Goal: Task Accomplishment & Management: Complete application form

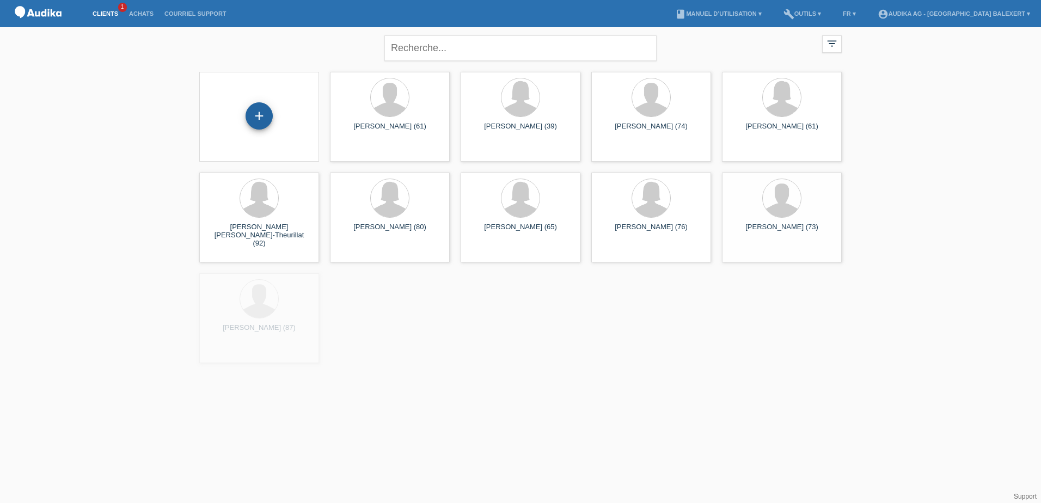
click at [268, 115] on div "+" at bounding box center [259, 116] width 26 height 19
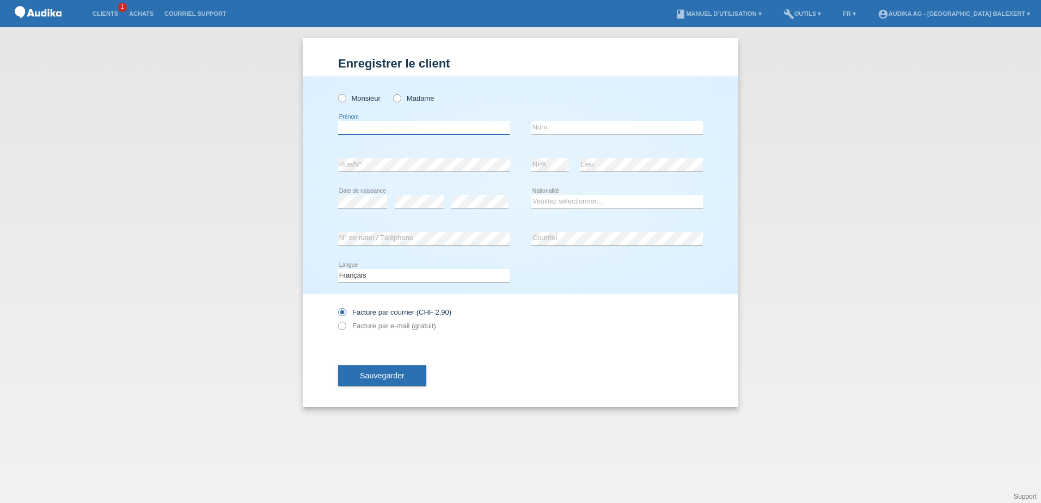
click at [381, 127] on input "text" at bounding box center [423, 128] width 171 height 14
click at [355, 99] on label "Monsieur" at bounding box center [359, 98] width 42 height 8
click at [345, 99] on input "Monsieur" at bounding box center [341, 97] width 7 height 7
radio input "true"
click at [378, 126] on input "text" at bounding box center [423, 128] width 171 height 14
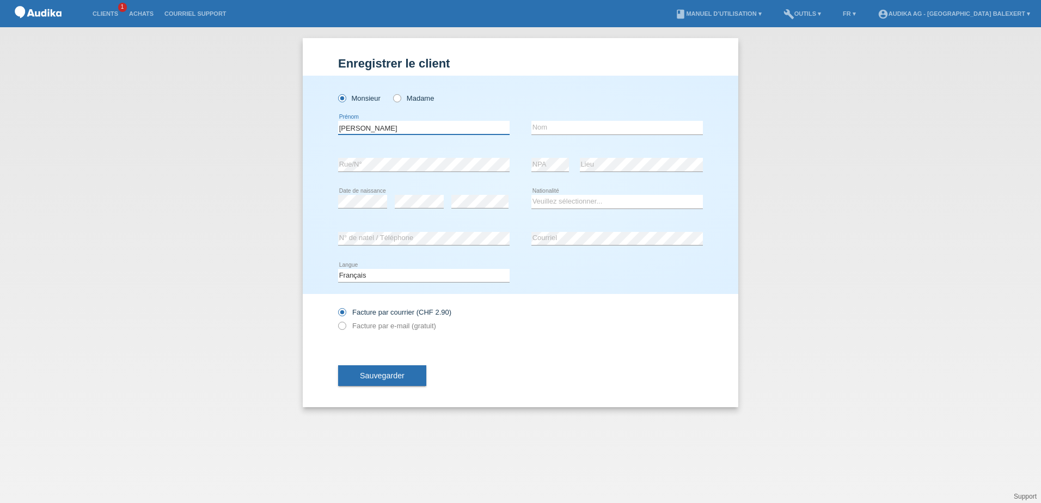
type input "Michel"
click at [543, 122] on input "text" at bounding box center [616, 128] width 171 height 14
type input "JUNOD"
click at [407, 171] on div "error Rue/N°" at bounding box center [423, 165] width 171 height 14
click at [348, 100] on label "Monsieur" at bounding box center [359, 98] width 42 height 8
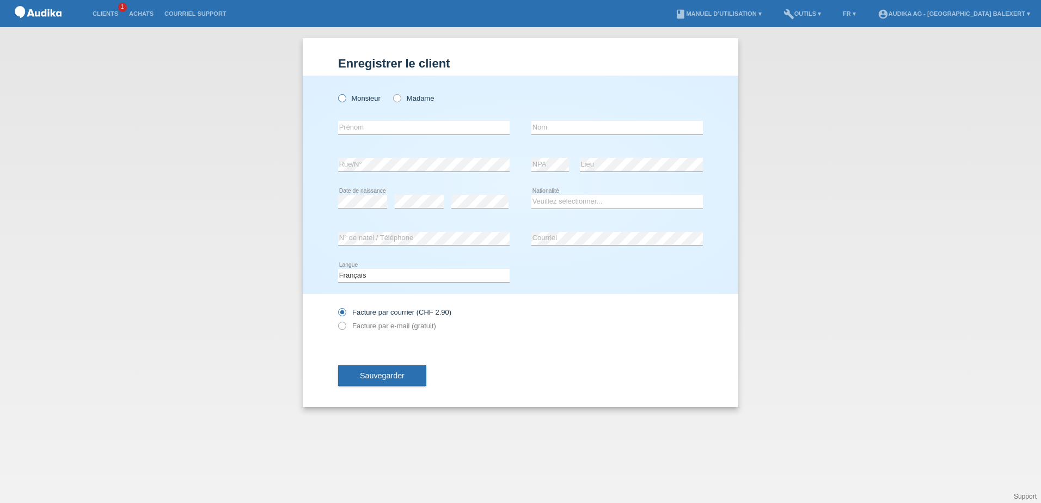
click at [345, 100] on input "Monsieur" at bounding box center [341, 97] width 7 height 7
radio input "true"
click at [368, 130] on input "text" at bounding box center [423, 128] width 171 height 14
type input "[PERSON_NAME]"
click at [585, 132] on input "text" at bounding box center [616, 128] width 171 height 14
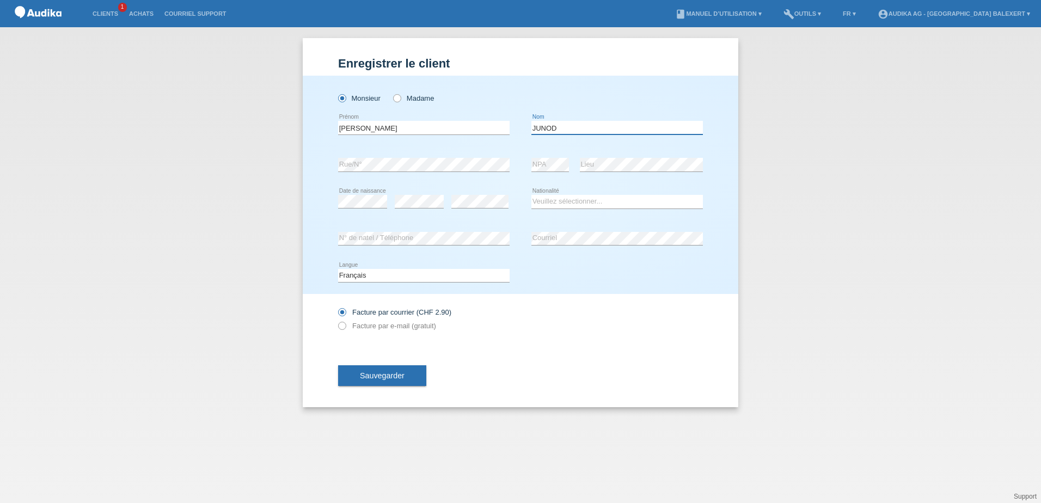
type input "JUNOD"
click at [558, 205] on select "Veuillez sélectionner... Suisse Allemagne Autriche Liechtenstein ------------ A…" at bounding box center [616, 201] width 171 height 13
select select "CH"
click at [531, 195] on select "Veuillez sélectionner... Suisse Allemagne Autriche Liechtenstein ------------ A…" at bounding box center [616, 201] width 171 height 13
click at [359, 325] on label "Facture par e-mail (gratuit)" at bounding box center [387, 326] width 98 height 8
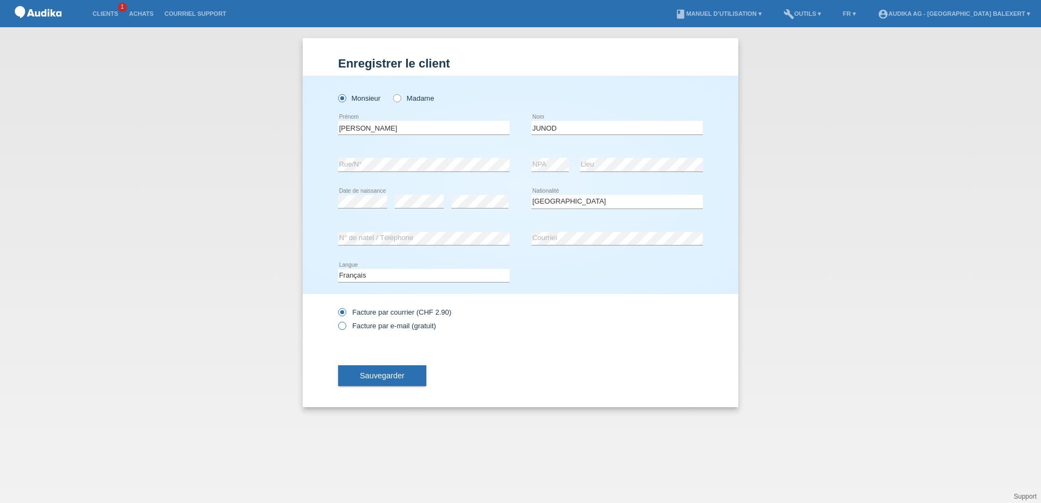
click at [345, 325] on input "Facture par e-mail (gratuit)" at bounding box center [341, 329] width 7 height 14
radio input "true"
click at [377, 374] on span "Sauvegarder" at bounding box center [382, 375] width 45 height 9
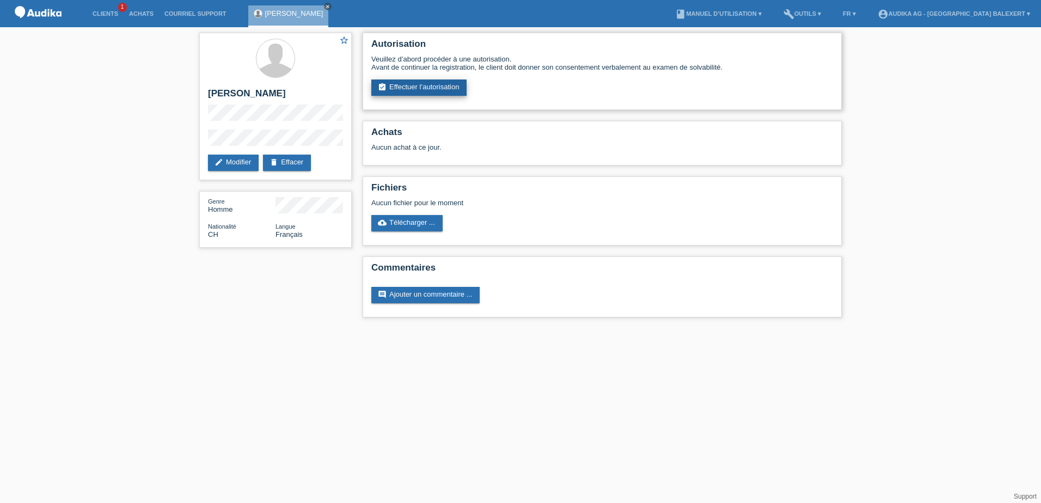
click at [434, 88] on link "assignment_turned_in Effectuer l’autorisation" at bounding box center [418, 87] width 95 height 16
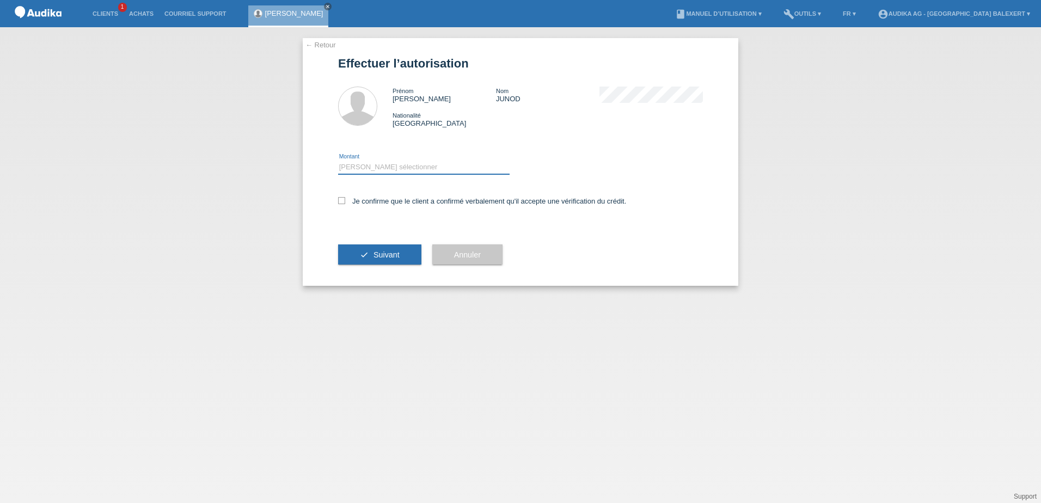
click at [388, 170] on select "Veuillez sélectionner CHF 1.00 - CHF 499.00 CHF 500.00 - CHF 1'999.00 CHF 2'000…" at bounding box center [423, 167] width 171 height 13
select select "3"
click at [338, 161] on select "Veuillez sélectionner CHF 1.00 - CHF 499.00 CHF 500.00 - CHF 1'999.00 CHF 2'000…" at bounding box center [423, 167] width 171 height 13
click at [397, 254] on span "Suivant" at bounding box center [386, 254] width 26 height 9
click at [341, 202] on icon at bounding box center [341, 200] width 7 height 7
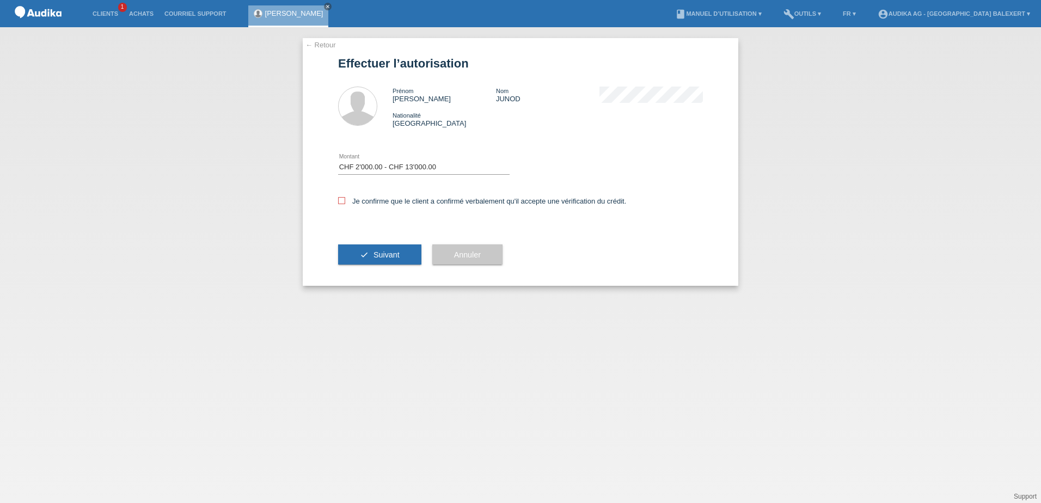
click at [341, 202] on input "Je confirme que le client a confirmé verbalement qu'il accepte une vérification…" at bounding box center [341, 200] width 7 height 7
checkbox input "true"
click at [368, 267] on div "check Suivant" at bounding box center [379, 254] width 83 height 63
click at [389, 255] on span "Suivant" at bounding box center [386, 254] width 26 height 9
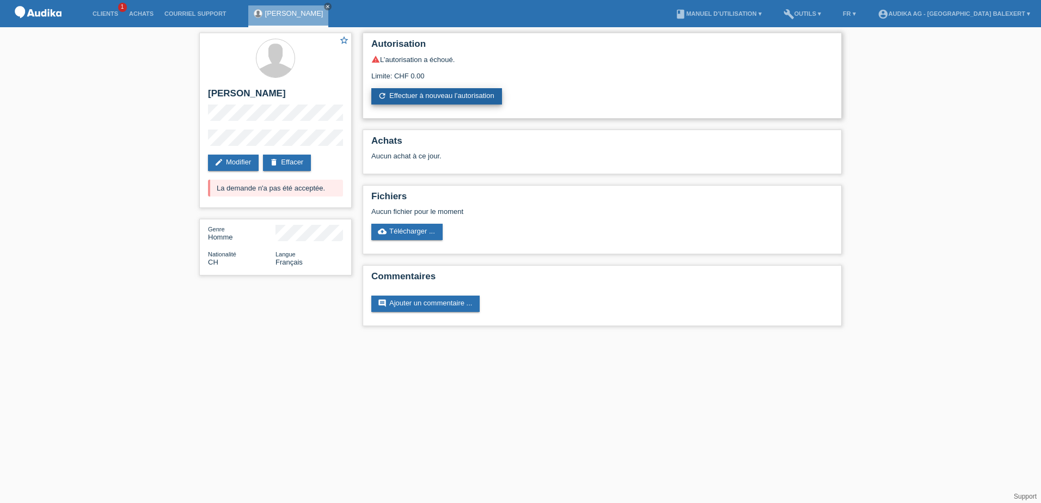
click at [437, 95] on link "refresh Effectuer à nouveau l’autorisation" at bounding box center [436, 96] width 131 height 16
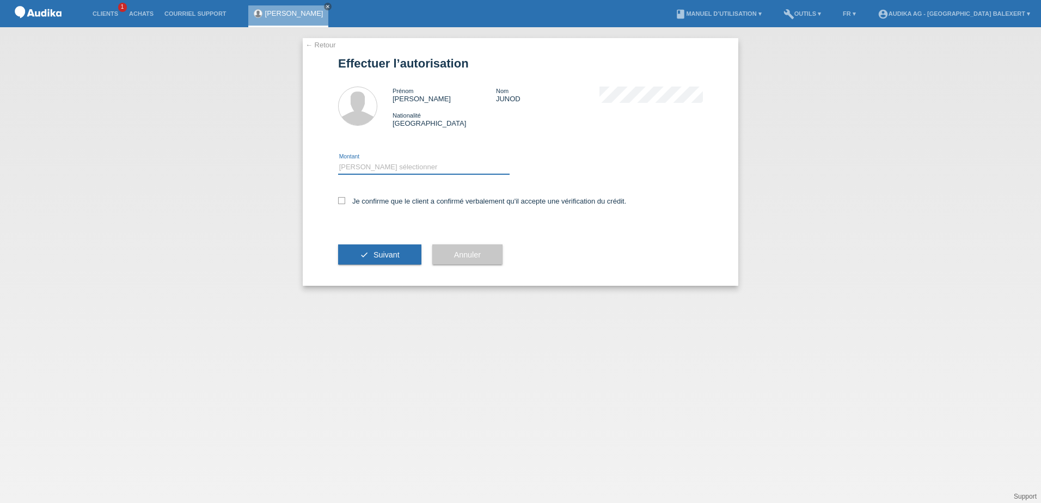
click at [373, 166] on select "Veuillez sélectionner CHF 1.00 - CHF 499.00 CHF 500.00 - CHF 1'999.00 CHF 2'000…" at bounding box center [423, 167] width 171 height 13
select select "2"
click at [338, 161] on select "Veuillez sélectionner CHF 1.00 - CHF 499.00 CHF 500.00 - CHF 1'999.00 CHF 2'000…" at bounding box center [423, 167] width 171 height 13
drag, startPoint x: 343, startPoint y: 199, endPoint x: 354, endPoint y: 199, distance: 10.9
click at [342, 199] on icon at bounding box center [341, 200] width 7 height 7
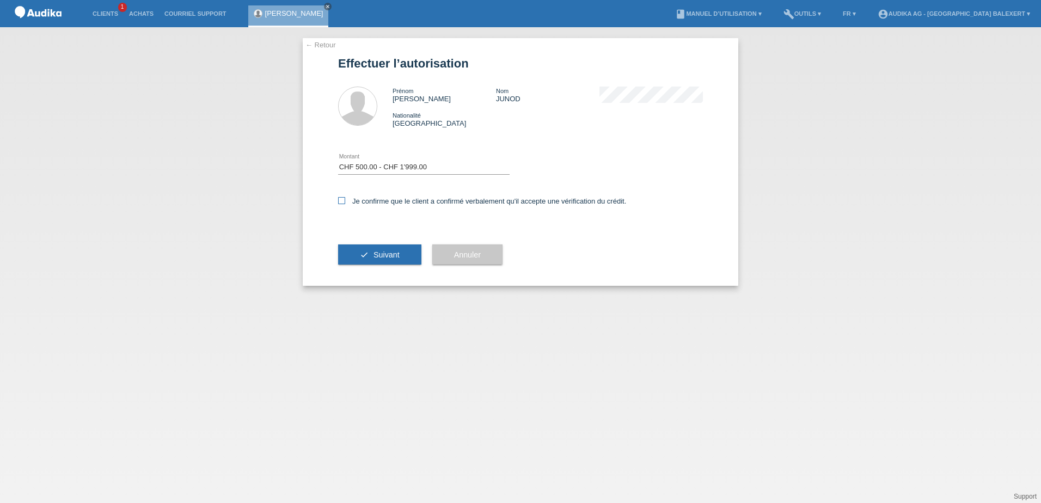
click at [342, 199] on input "Je confirme que le client a confirmé verbalement qu'il accepte une vérification…" at bounding box center [341, 200] width 7 height 7
checkbox input "true"
click at [380, 253] on span "Suivant" at bounding box center [386, 254] width 26 height 9
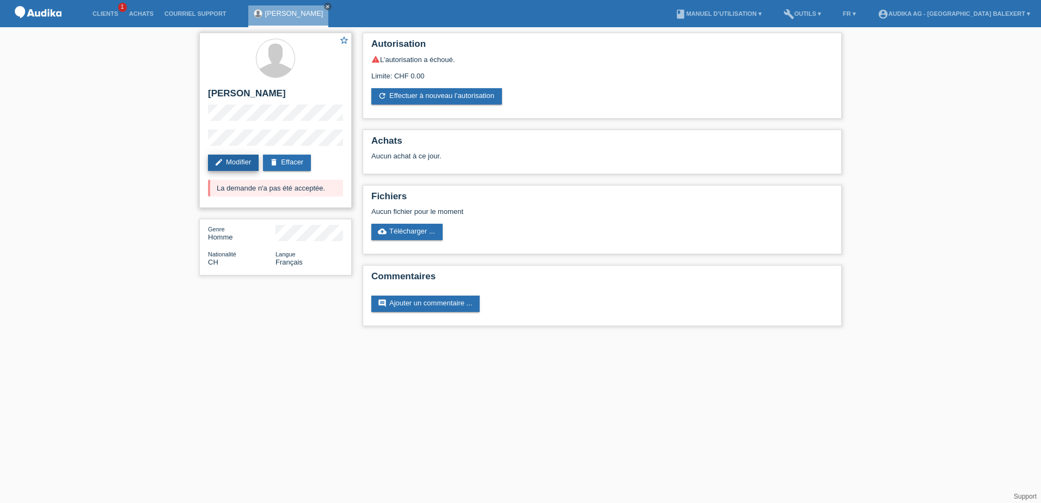
click at [238, 163] on link "edit Modifier" at bounding box center [233, 163] width 51 height 16
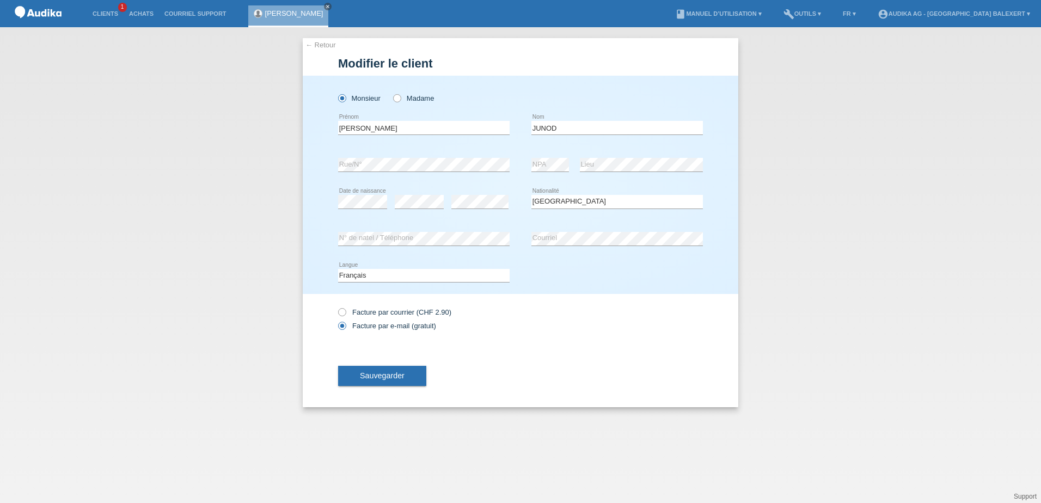
select select "CH"
click at [380, 374] on span "Sauvegarder" at bounding box center [382, 375] width 45 height 9
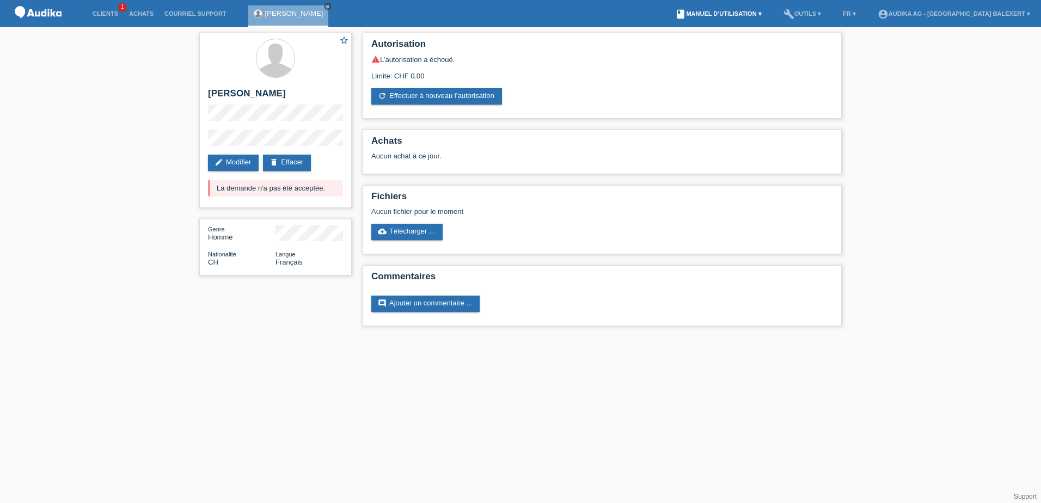
click at [754, 15] on link "book Manuel d’utilisation ▾" at bounding box center [717, 13] width 97 height 7
click at [107, 15] on link "Clients" at bounding box center [105, 13] width 36 height 7
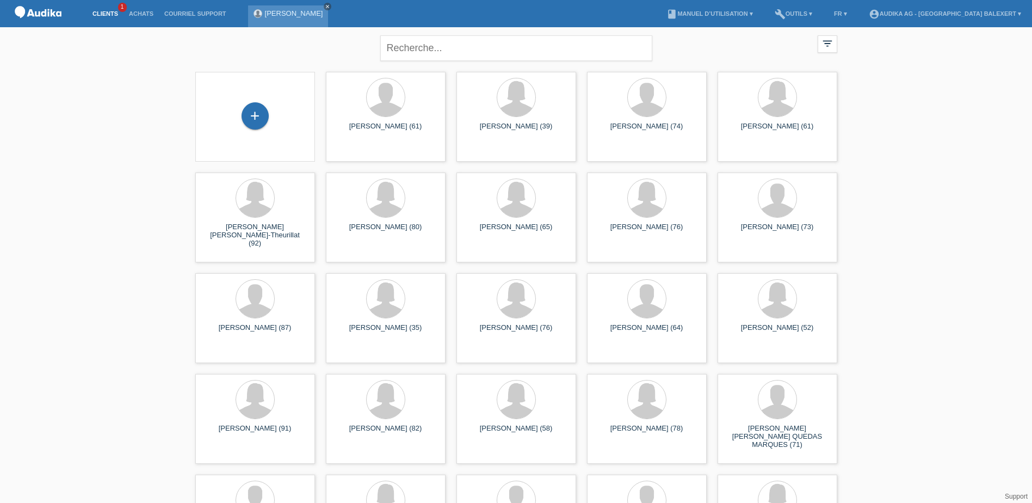
click at [325, 6] on icon "close" at bounding box center [327, 6] width 5 height 5
click at [48, 16] on img at bounding box center [38, 14] width 54 height 28
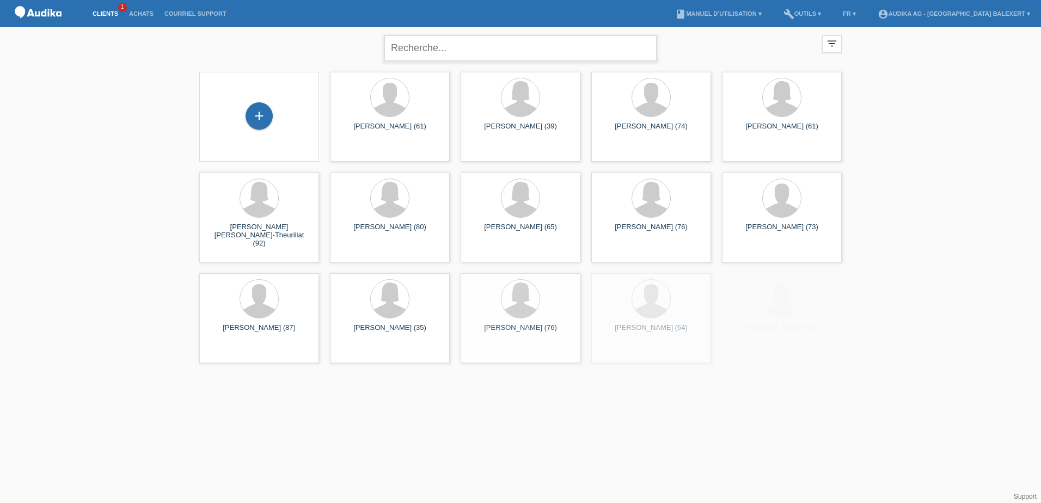
click at [442, 46] on input "text" at bounding box center [520, 48] width 272 height 26
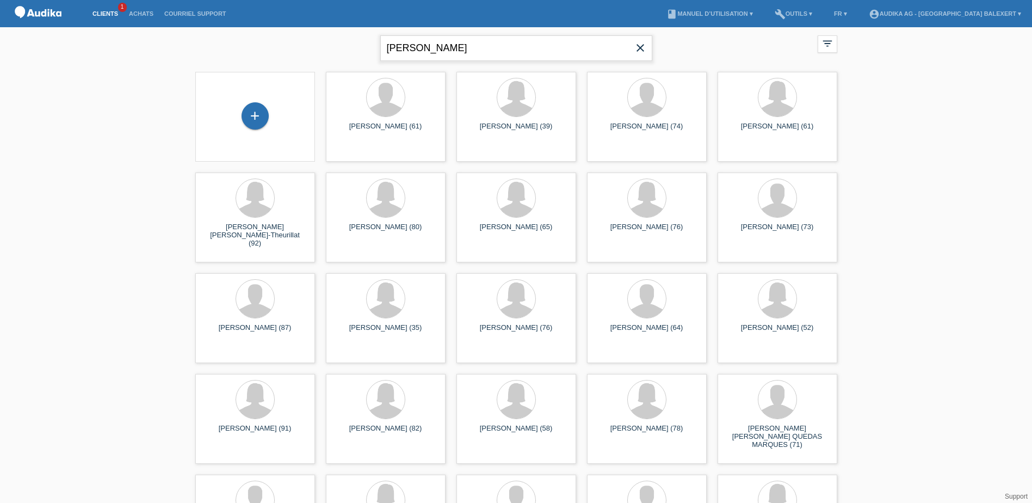
type input "[PERSON_NAME]"
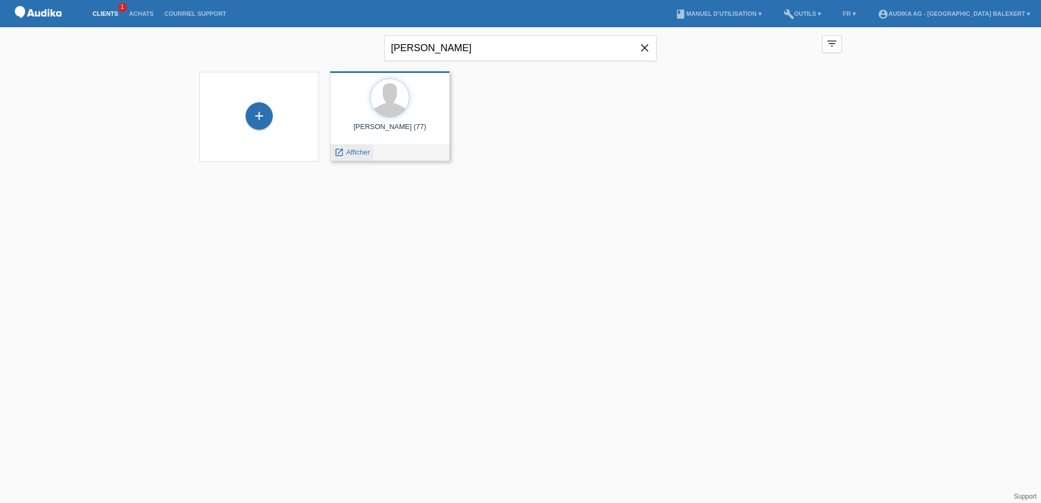
click at [361, 155] on span "Afficher" at bounding box center [358, 152] width 24 height 8
